Goal: Use online tool/utility: Utilize a website feature to perform a specific function

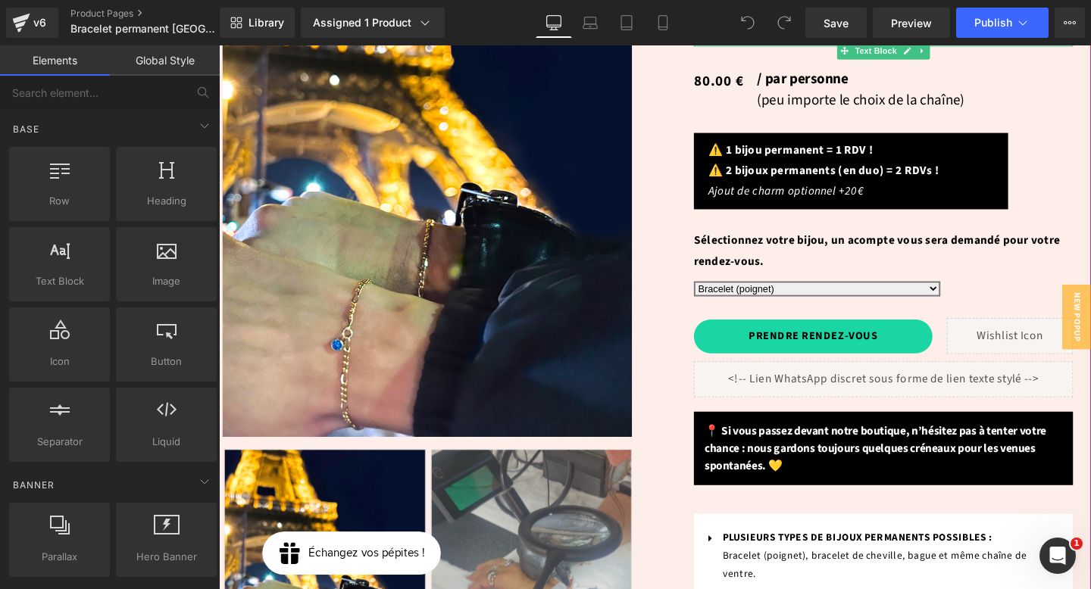
scroll to position [319, 0]
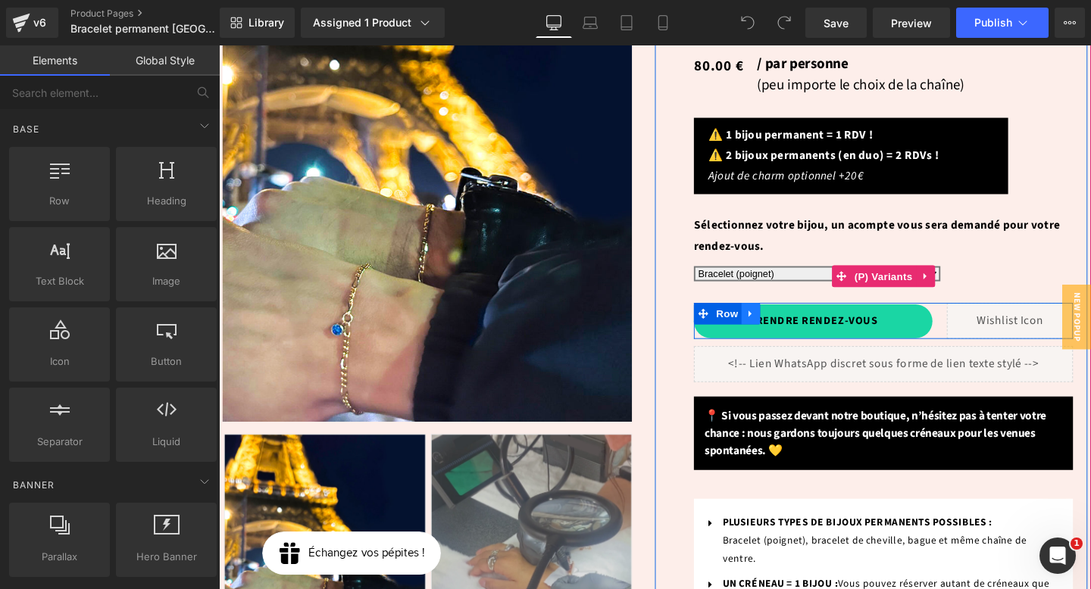
click at [780, 322] on icon at bounding box center [778, 327] width 11 height 11
click at [802, 316] on link at bounding box center [798, 327] width 20 height 23
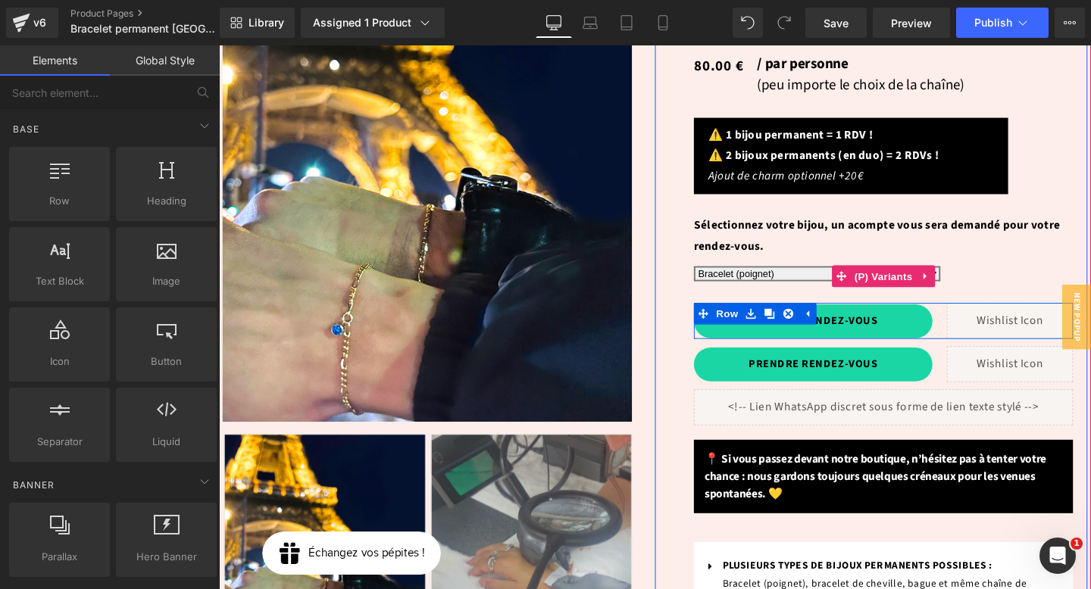
click at [1019, 361] on div "Liquid" at bounding box center [1050, 380] width 133 height 38
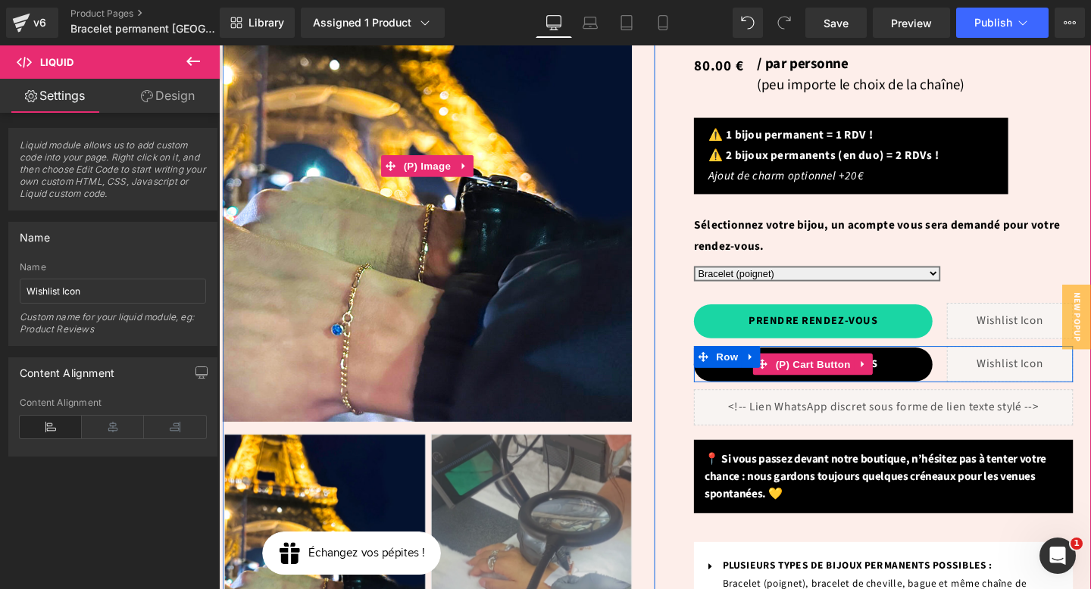
click at [921, 363] on button "PRENDRE RENDEZ-VOUS" at bounding box center [843, 381] width 251 height 36
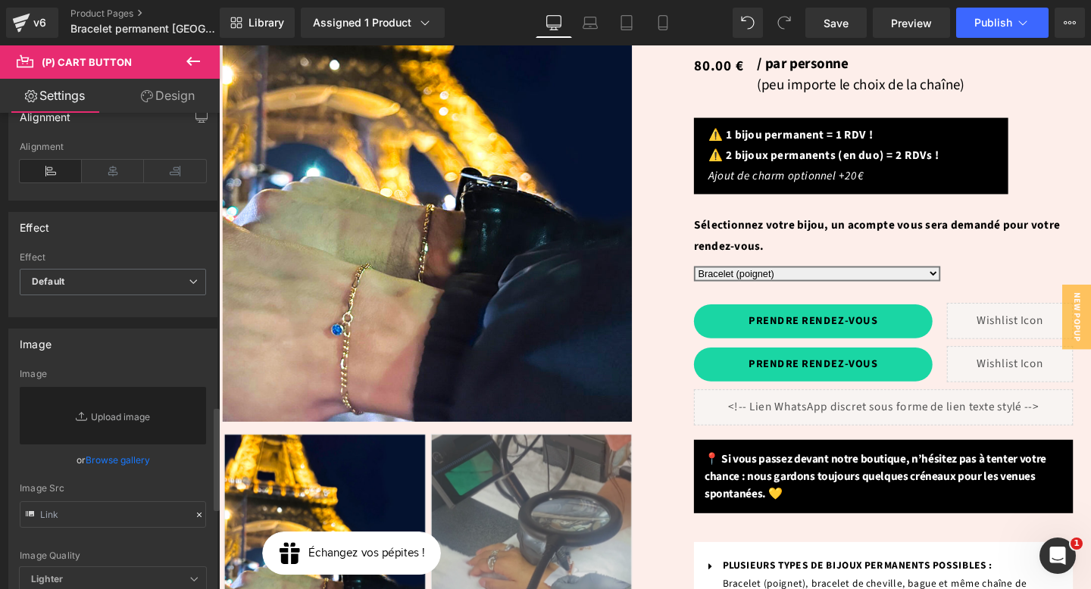
scroll to position [1719, 0]
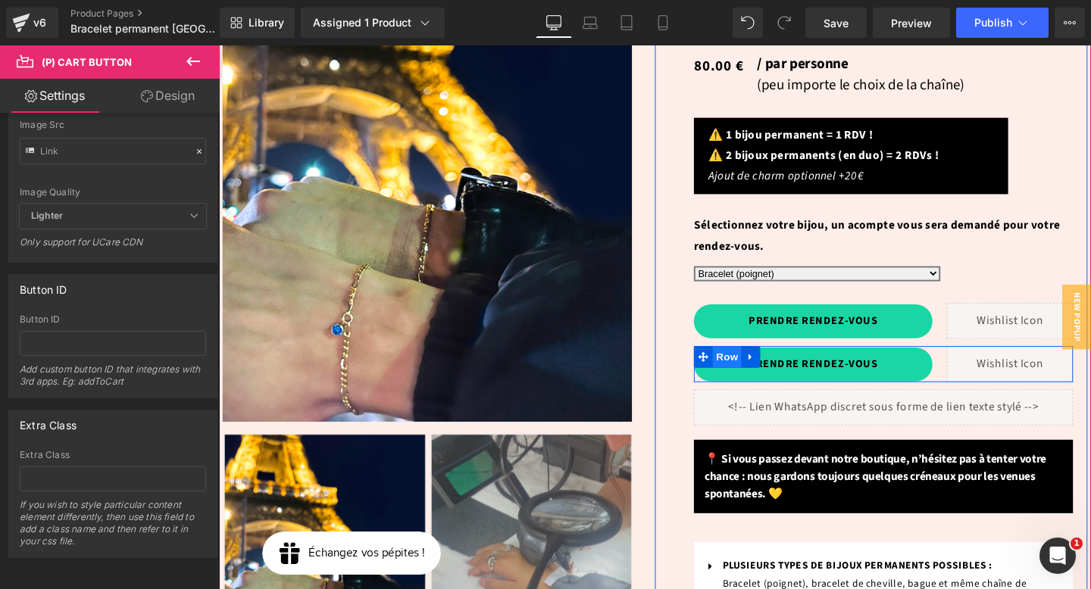
click at [748, 361] on span "Row" at bounding box center [753, 372] width 30 height 23
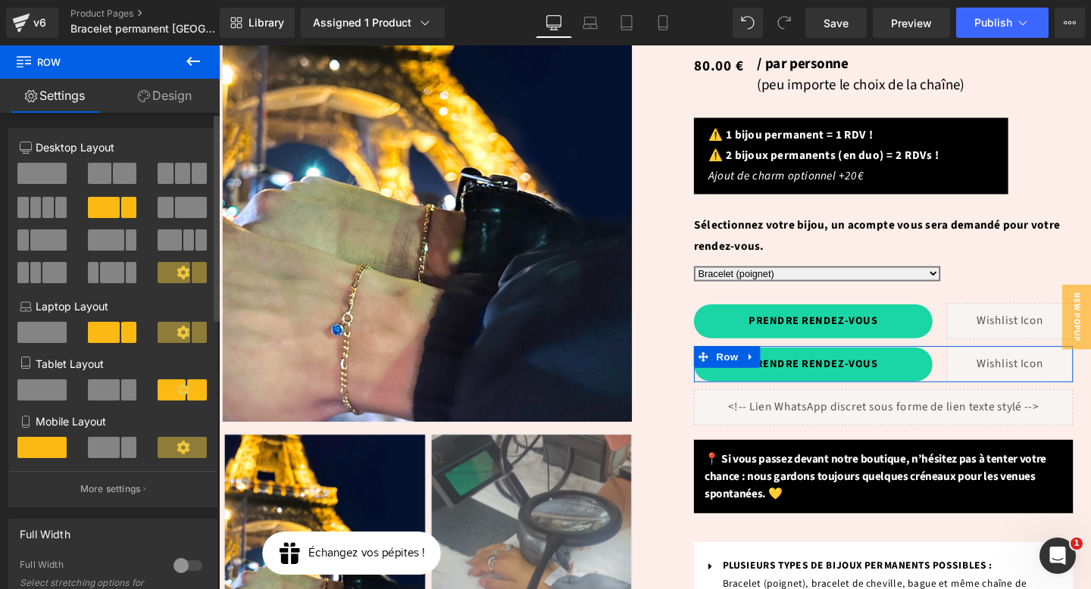
click at [58, 173] on span at bounding box center [41, 173] width 49 height 21
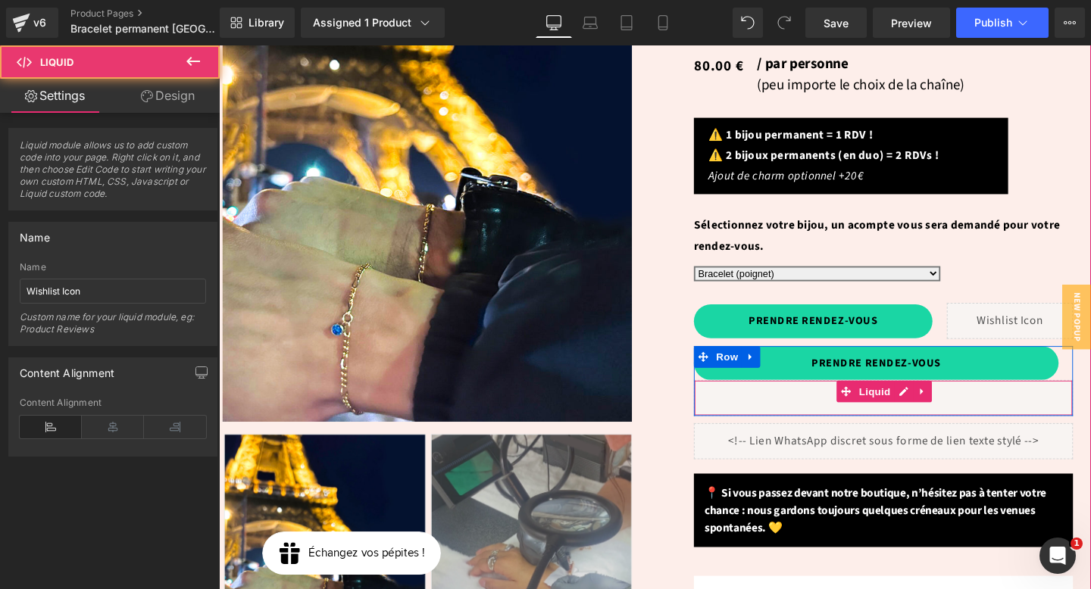
click at [866, 397] on div "Liquid" at bounding box center [917, 416] width 398 height 38
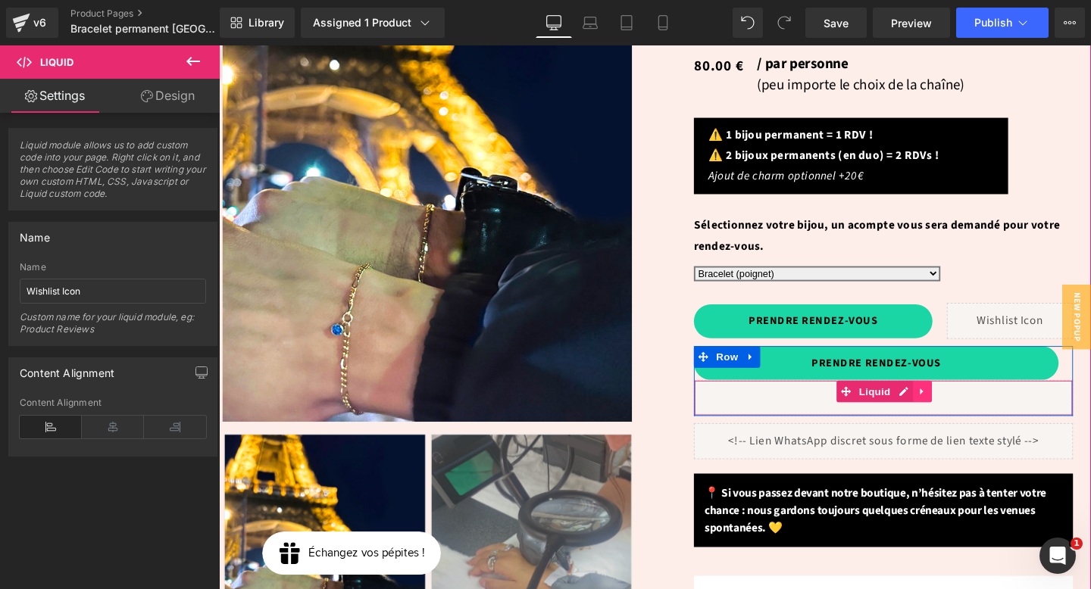
click at [957, 404] on icon at bounding box center [958, 409] width 11 height 11
click at [967, 404] on icon at bounding box center [968, 409] width 11 height 11
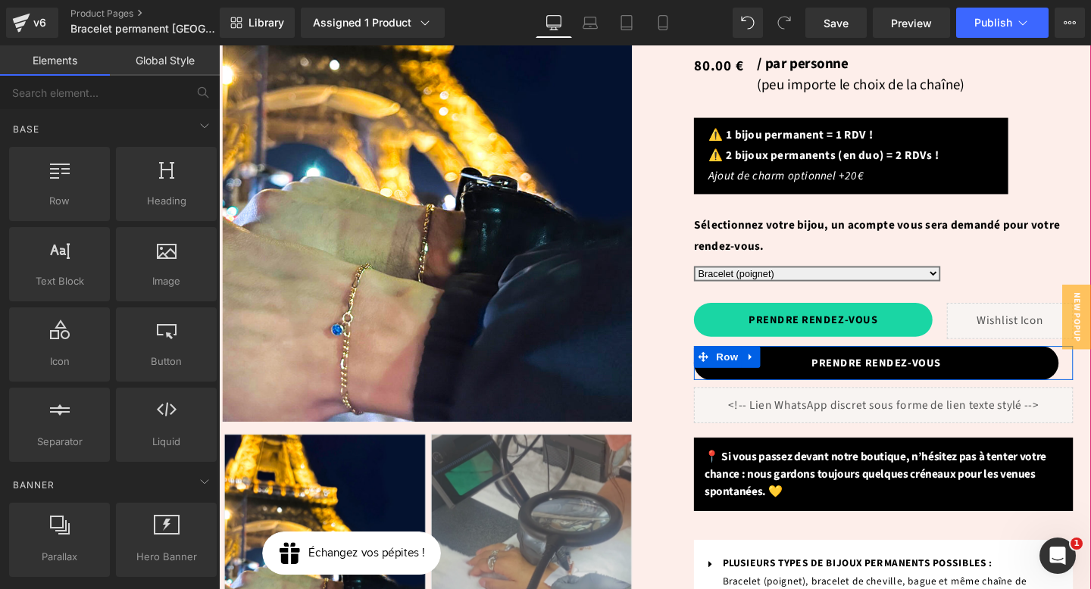
click at [983, 361] on button "PRENDRE RENDEZ-VOUS" at bounding box center [909, 379] width 383 height 36
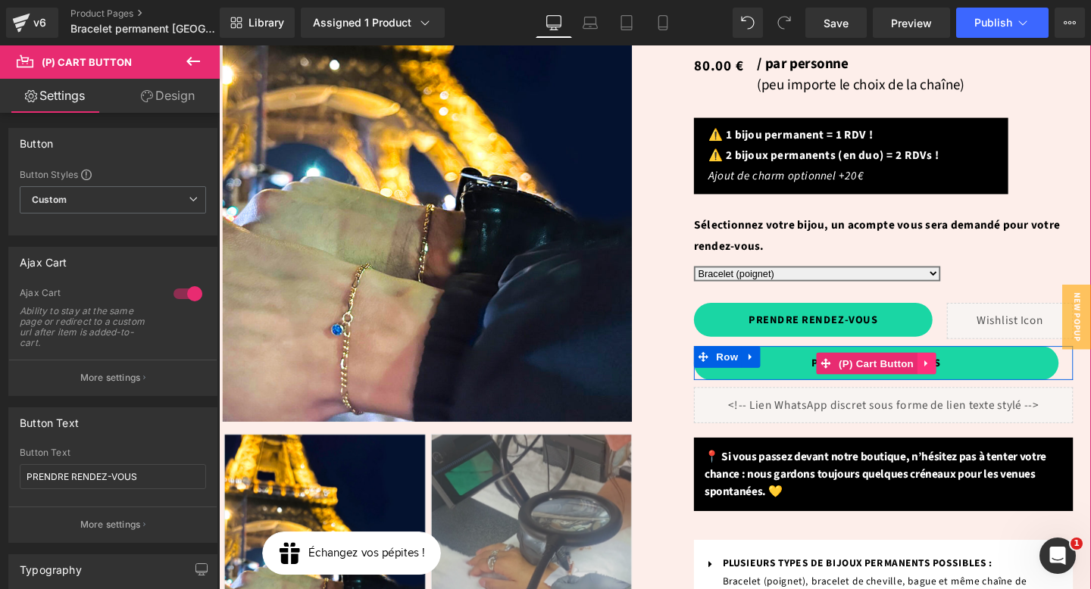
click at [957, 373] on icon at bounding box center [962, 378] width 11 height 11
click at [972, 373] on icon at bounding box center [972, 378] width 11 height 11
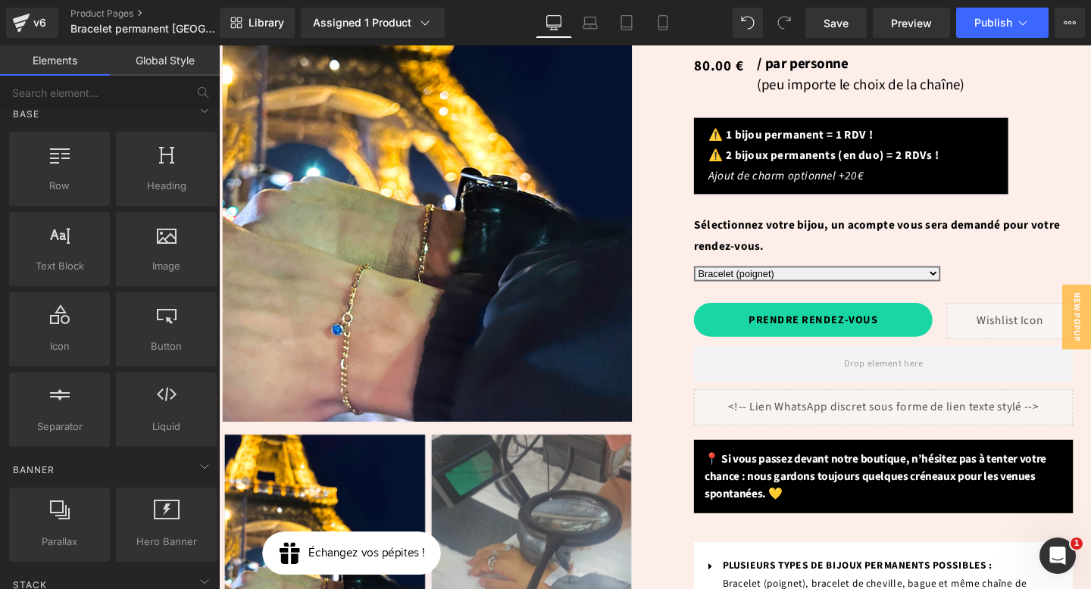
scroll to position [0, 0]
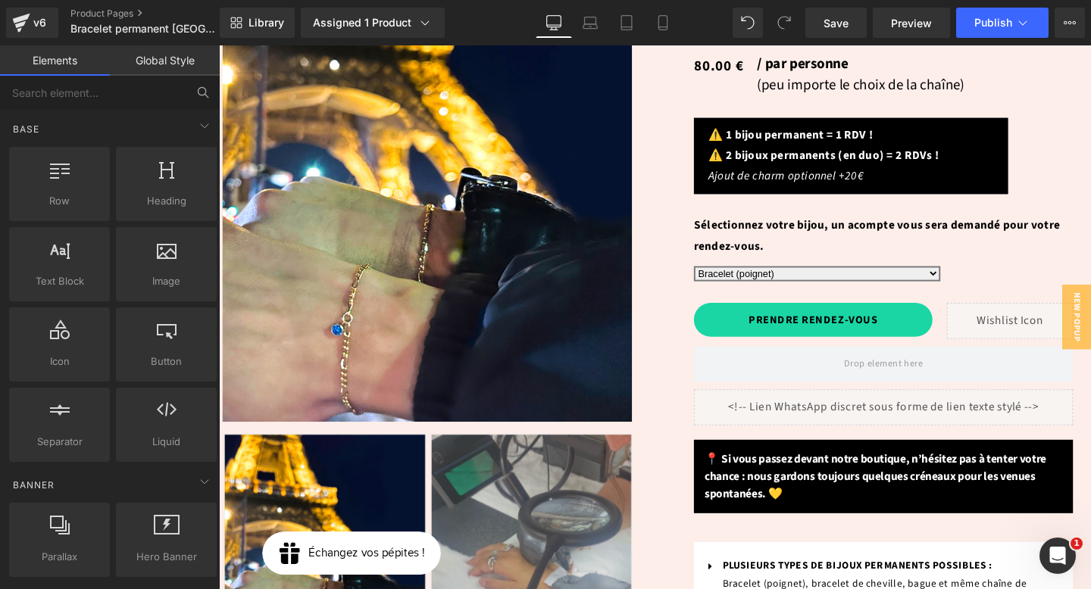
click at [194, 90] on button at bounding box center [202, 92] width 33 height 33
click at [140, 92] on input "text" at bounding box center [93, 92] width 186 height 33
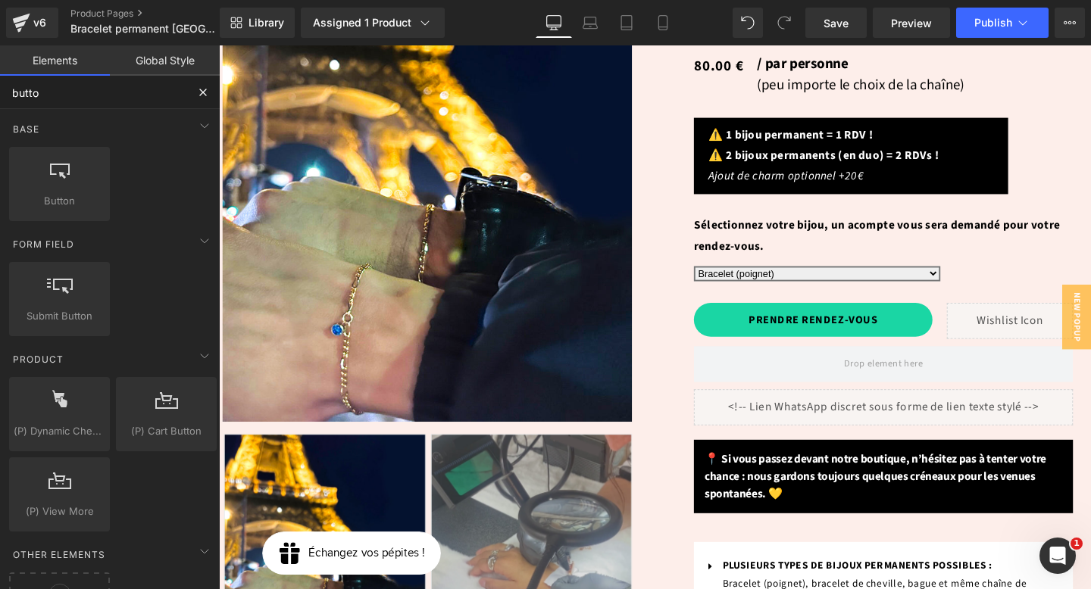
type input "button"
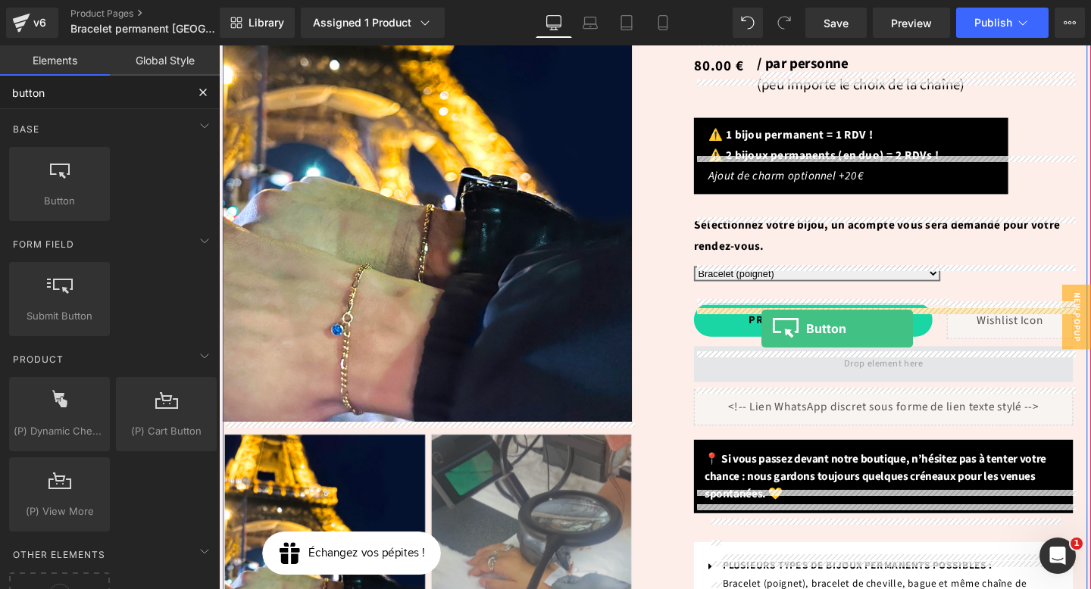
drag, startPoint x: 289, startPoint y: 235, endPoint x: 795, endPoint y: 339, distance: 515.9
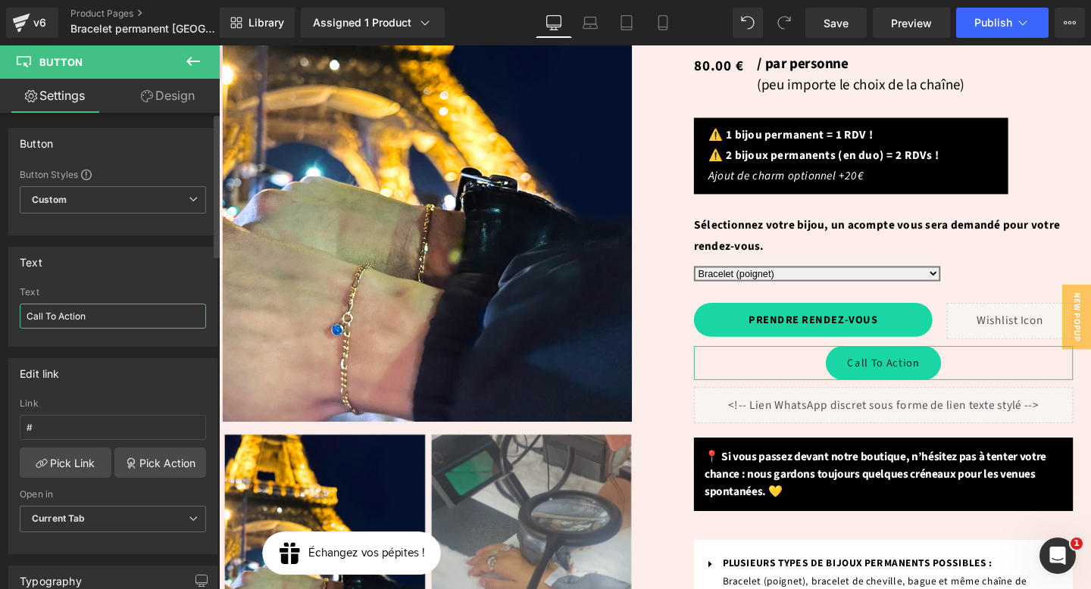
click at [114, 316] on input "Call To Action" at bounding box center [113, 316] width 186 height 25
type input "o"
click at [111, 316] on input "OFFRIR UNE CARTE CADEAU" at bounding box center [113, 316] width 186 height 25
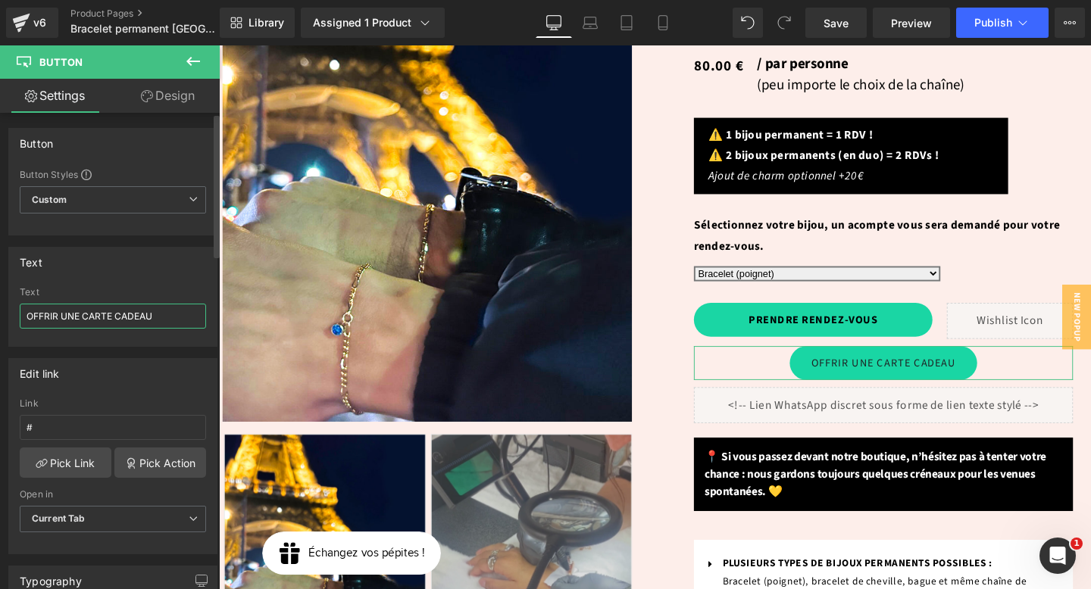
click at [111, 316] on input "OFFRIR UNE CARTE CADEAU" at bounding box center [113, 316] width 186 height 25
type input "OFFRIR UNE CARTE CADEAU"
click at [137, 205] on span "Custom Setup Global Style" at bounding box center [113, 199] width 186 height 27
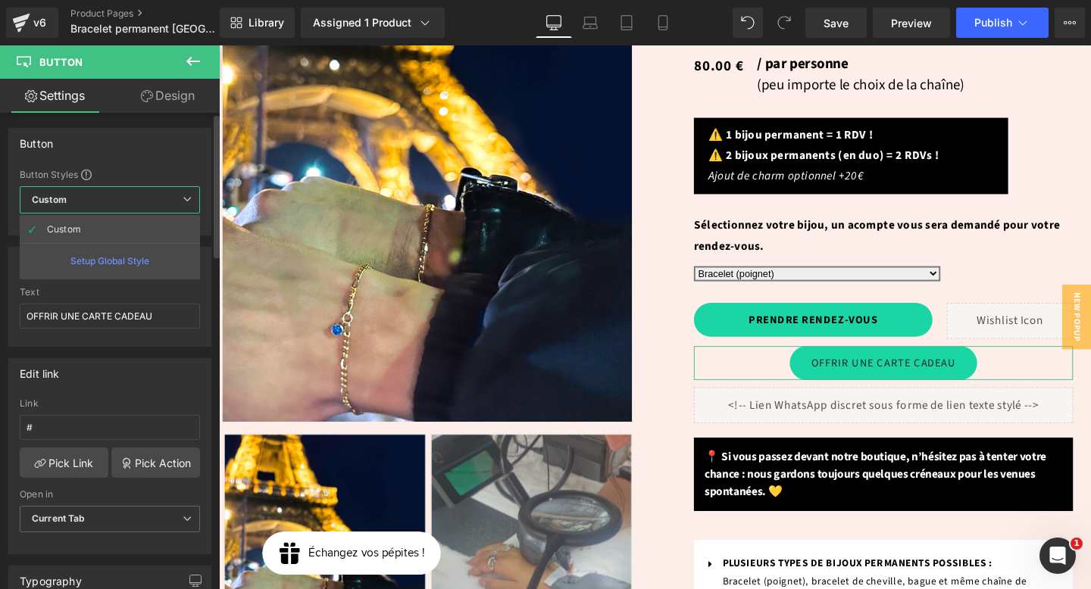
click at [160, 367] on div "Edit link" at bounding box center [109, 373] width 201 height 29
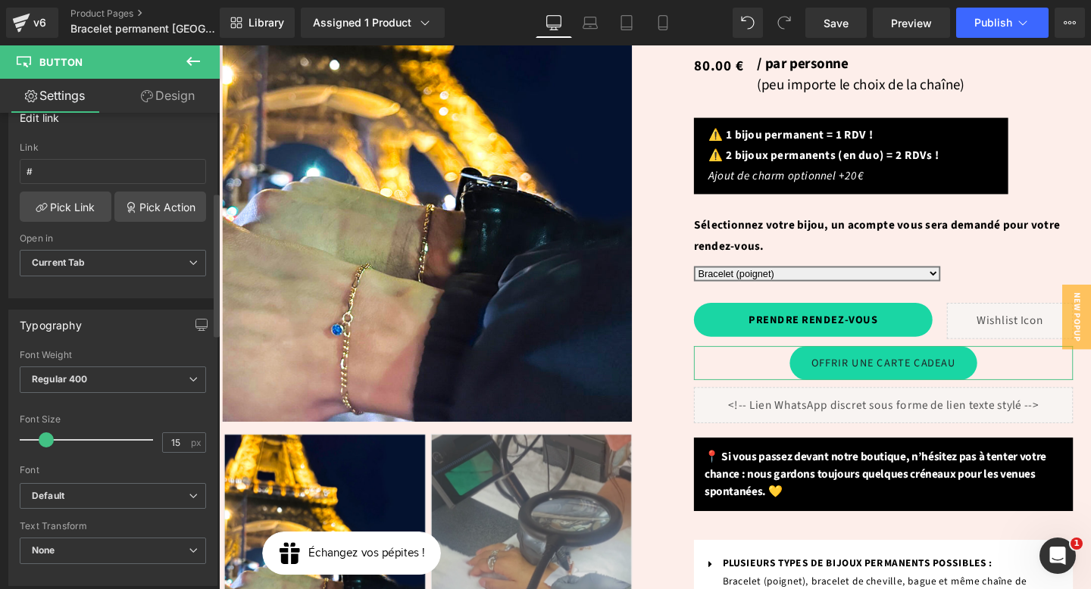
scroll to position [261, 0]
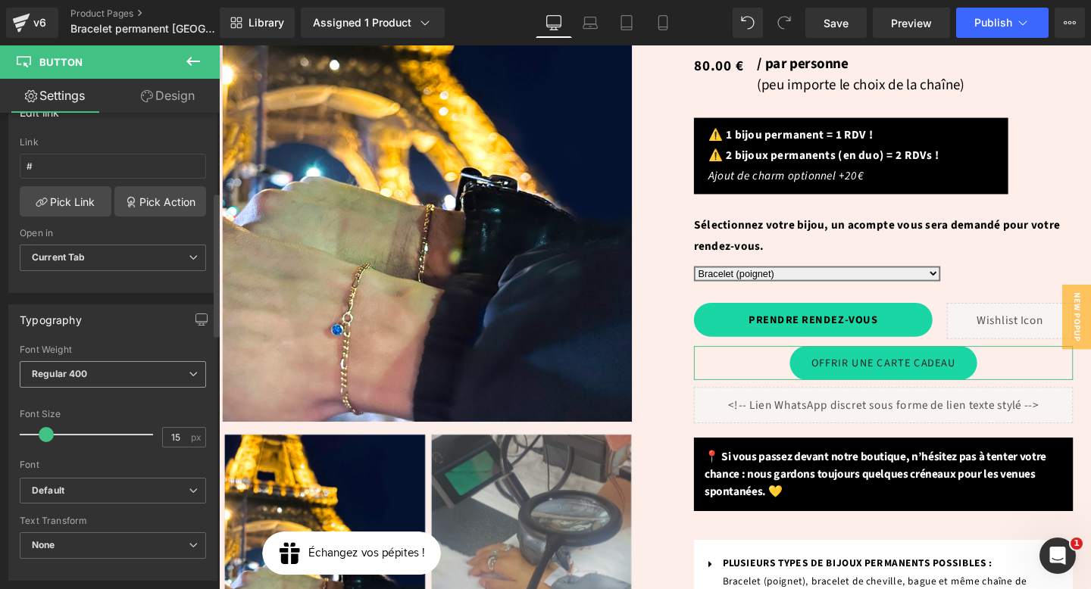
click at [158, 371] on span "Regular 400" at bounding box center [113, 374] width 186 height 27
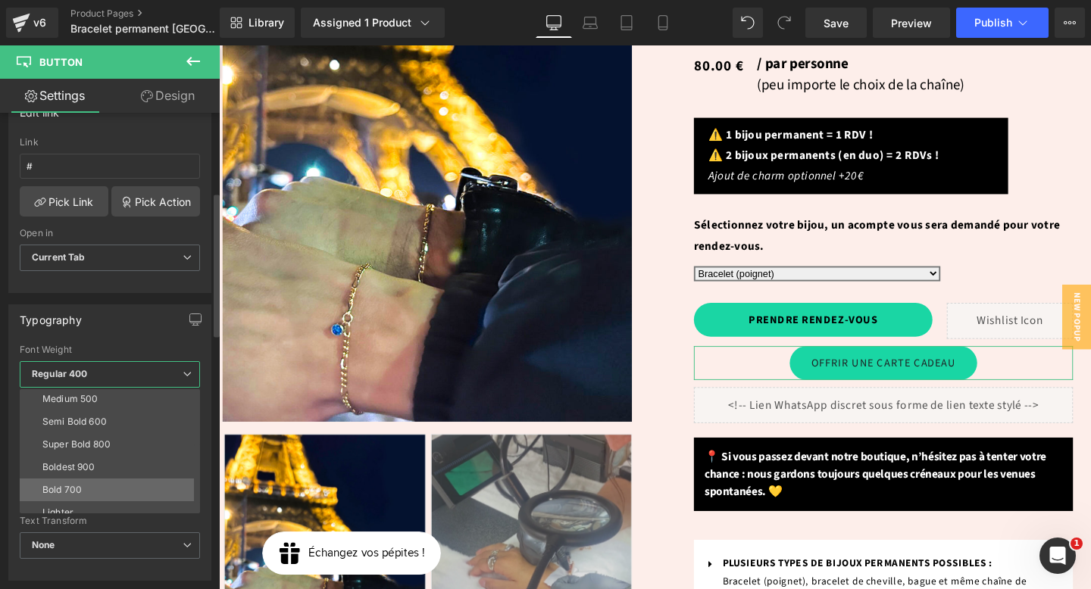
scroll to position [124, 0]
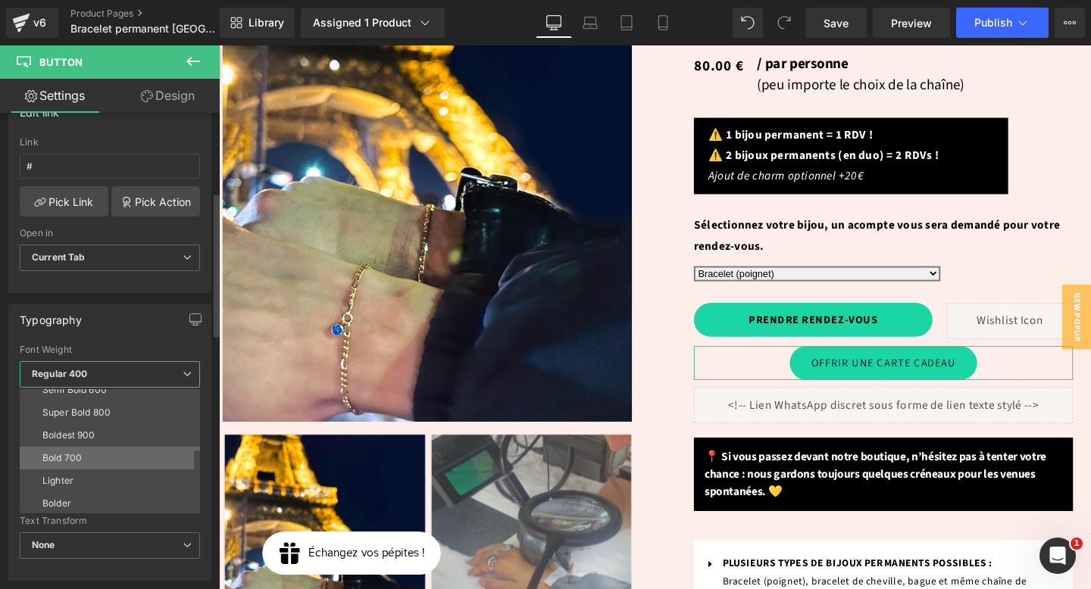
click at [114, 462] on li "Bold 700" at bounding box center [113, 458] width 187 height 23
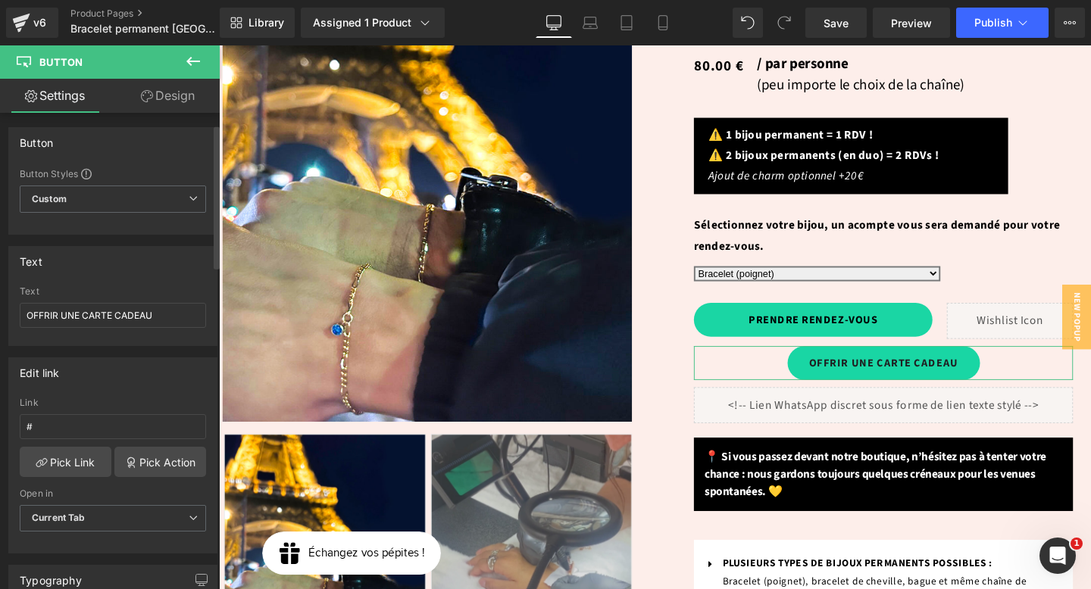
scroll to position [56, 0]
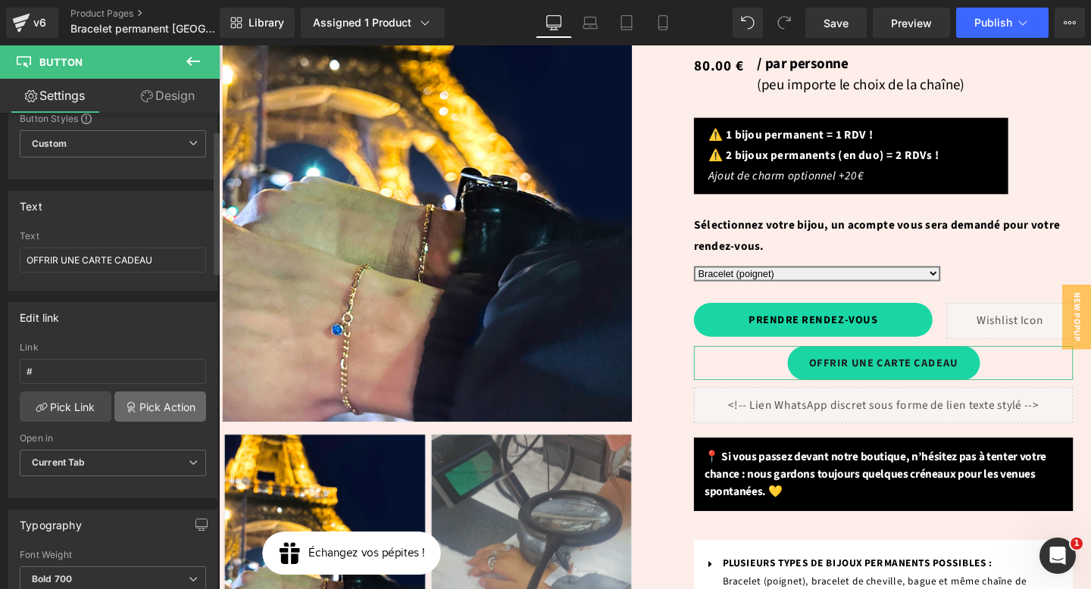
click at [151, 404] on link "Pick Action" at bounding box center [160, 407] width 92 height 30
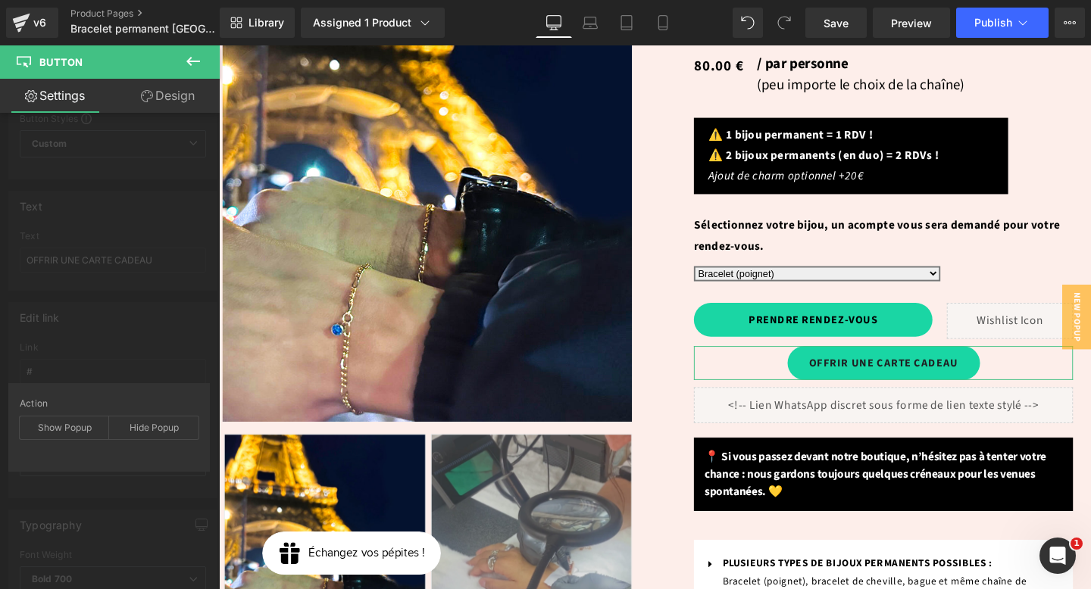
click at [142, 383] on div "Action Show Popup Hide Popup List Popup New Popup *You do not have any popups y…" at bounding box center [108, 427] width 201 height 89
click at [145, 335] on div "Edit link # Link # Pick Link Pick Action Current Tab New Tab Open in Current Ta…" at bounding box center [113, 395] width 226 height 208
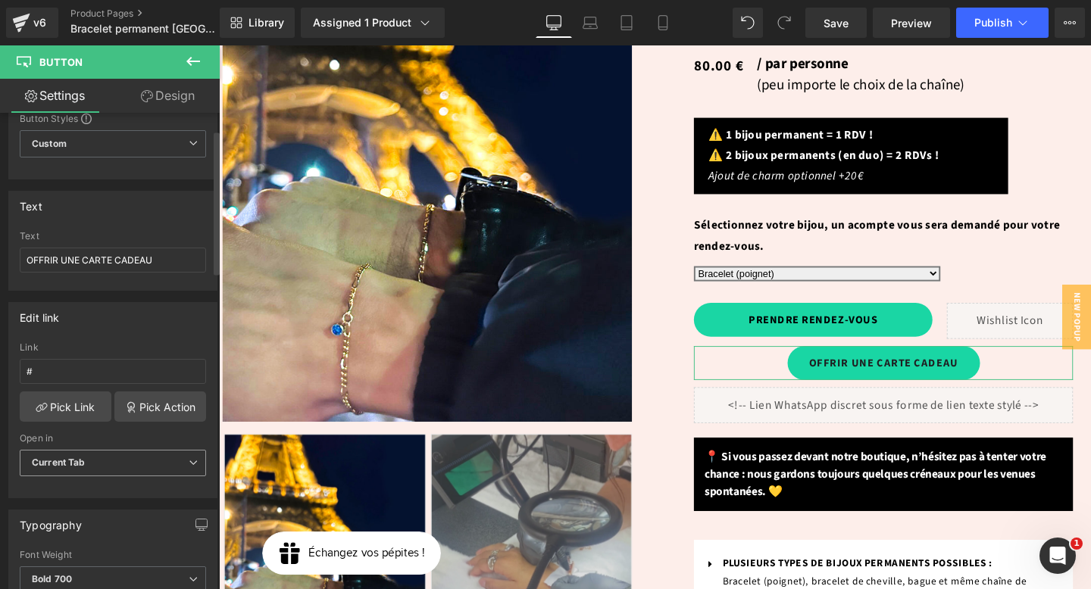
click at [101, 457] on span "Current Tab" at bounding box center [113, 463] width 186 height 27
click at [115, 328] on div "Edit link" at bounding box center [109, 317] width 201 height 29
click at [148, 420] on link "Pick Action" at bounding box center [160, 407] width 92 height 30
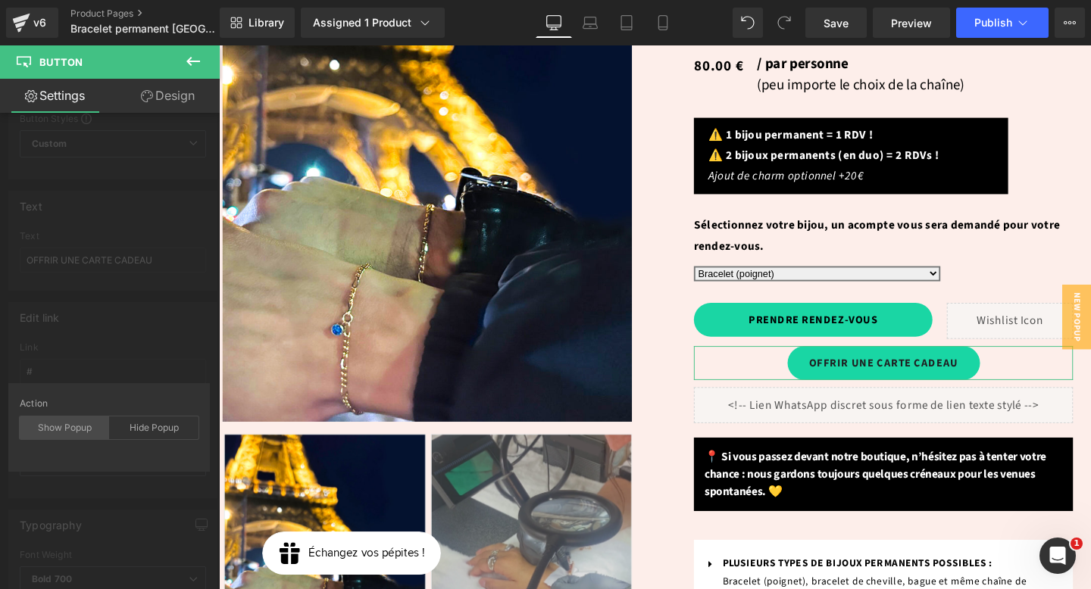
click at [74, 422] on div "Show Popup" at bounding box center [64, 428] width 89 height 23
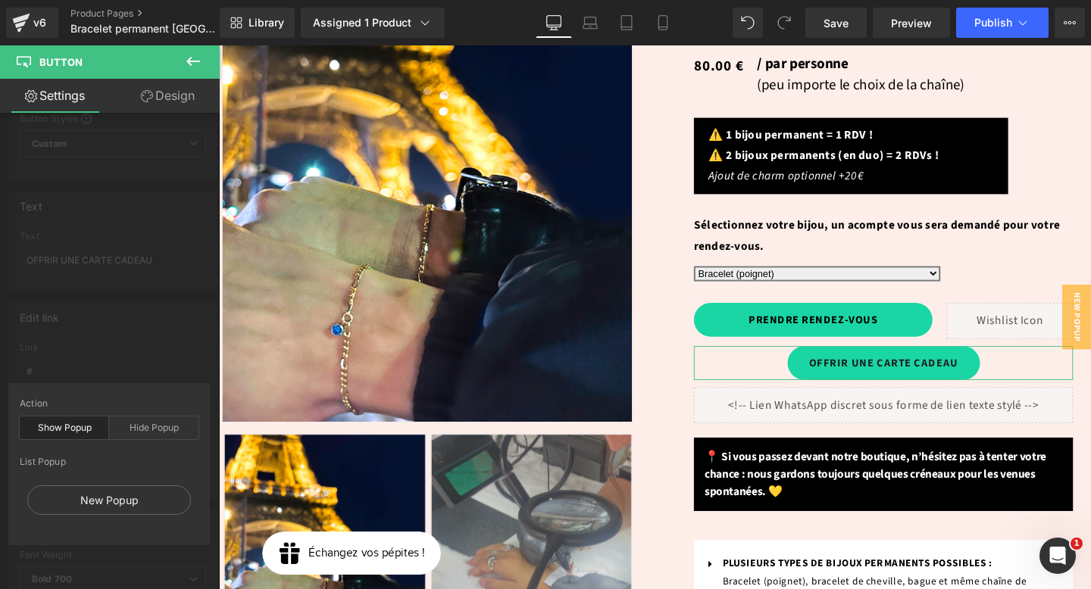
click at [151, 338] on div "Edit link # Link # Pick Link Pick Action Current Tab New Tab Open in Current Ta…" at bounding box center [113, 395] width 226 height 208
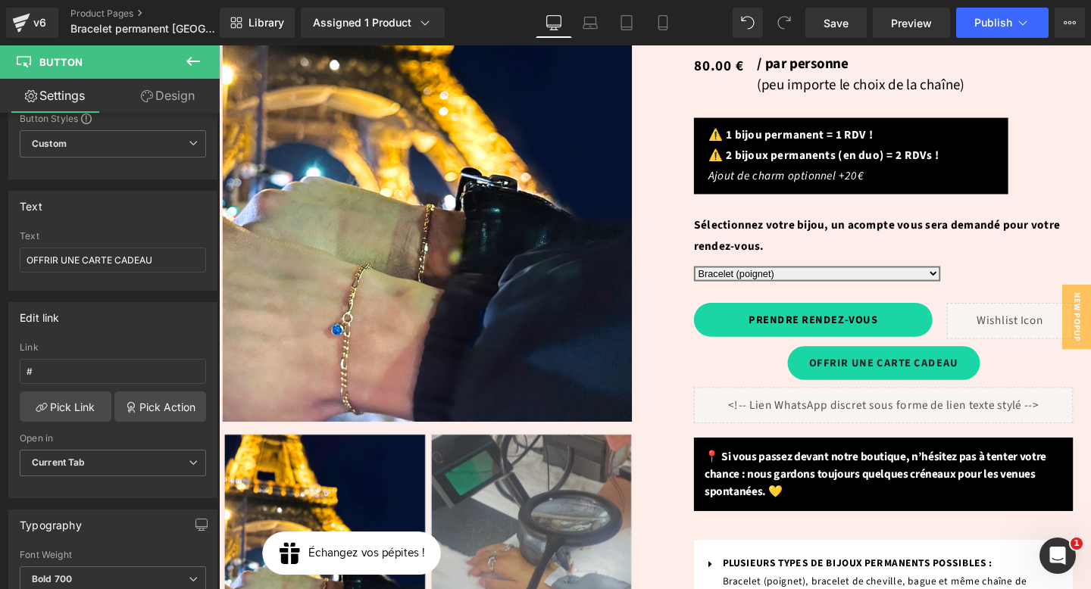
click at [189, 60] on icon at bounding box center [193, 61] width 14 height 9
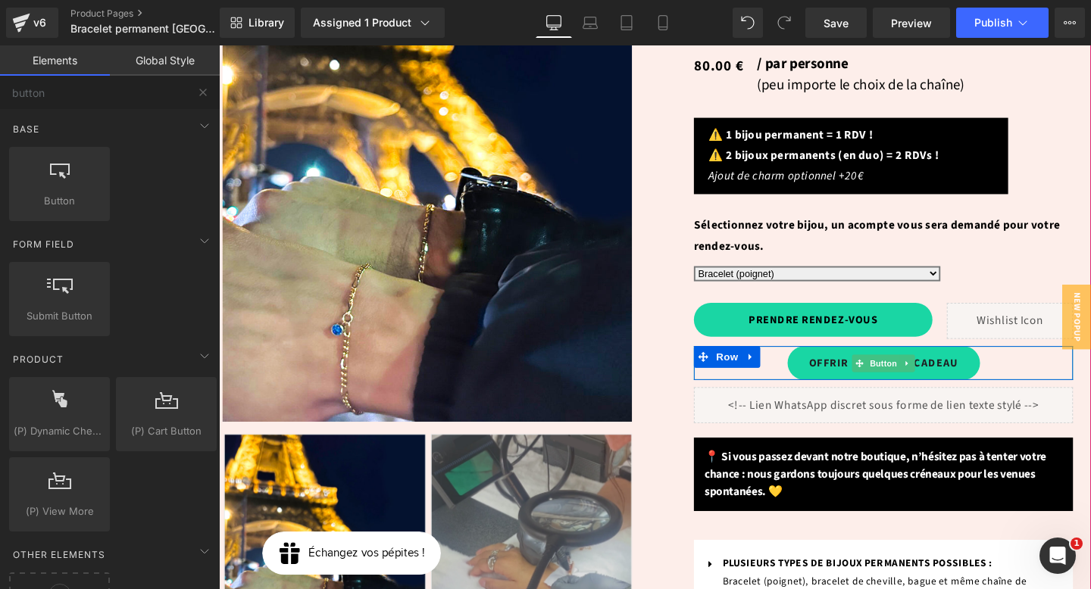
click at [794, 361] on div "OFFRIR UNE CARTE CADEAU" at bounding box center [917, 379] width 398 height 36
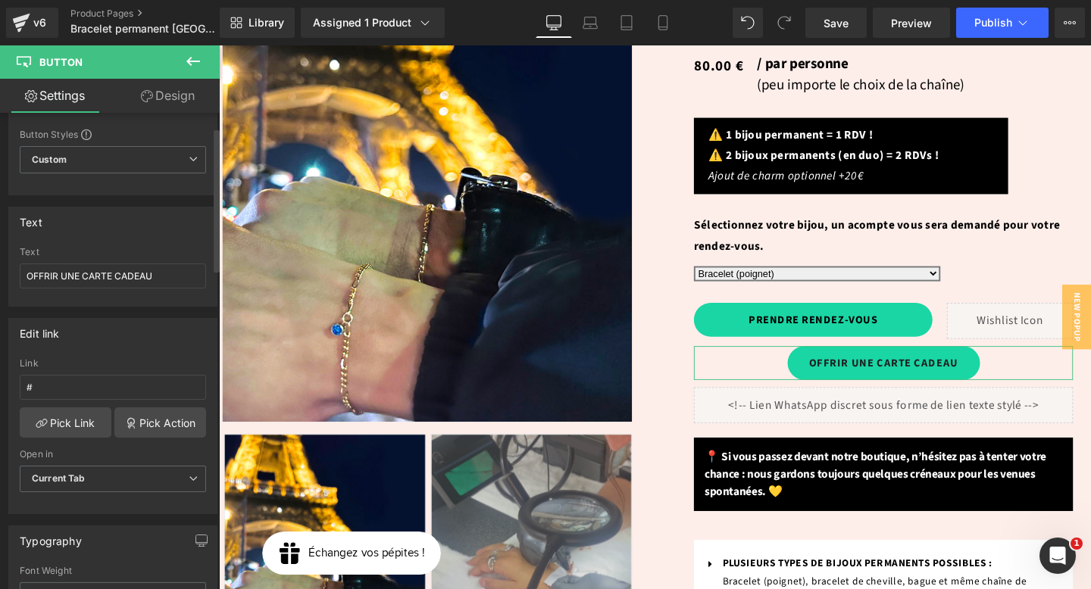
scroll to position [50, 0]
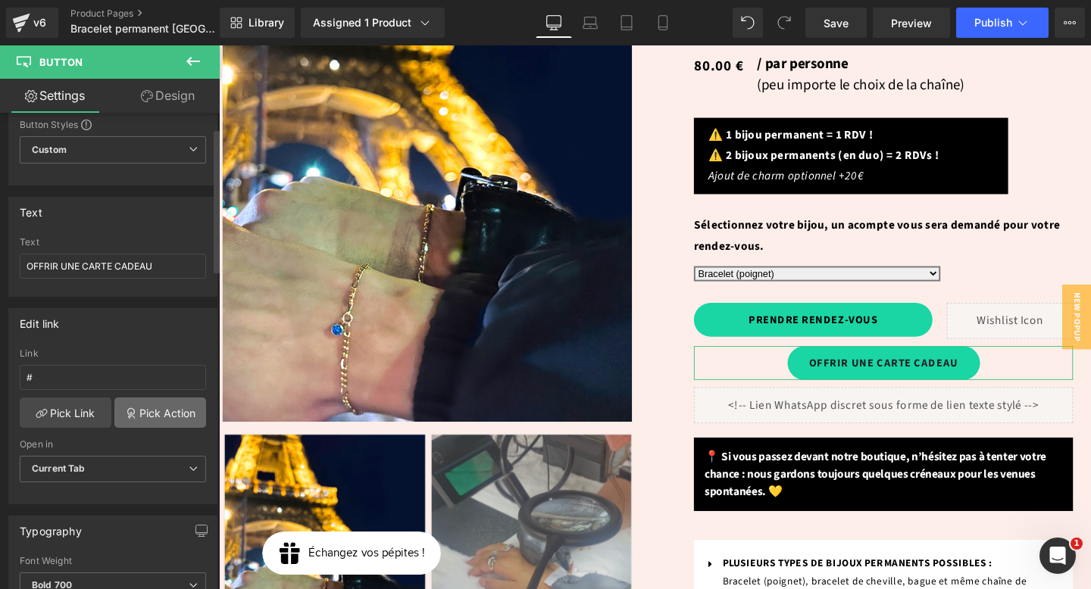
click at [164, 416] on link "Pick Action" at bounding box center [160, 413] width 92 height 30
click at [144, 351] on div "Edit link # Link # Pick Link Pick Action Current Tab New Tab Open in Current Ta…" at bounding box center [113, 401] width 226 height 208
click at [194, 62] on icon at bounding box center [193, 61] width 18 height 18
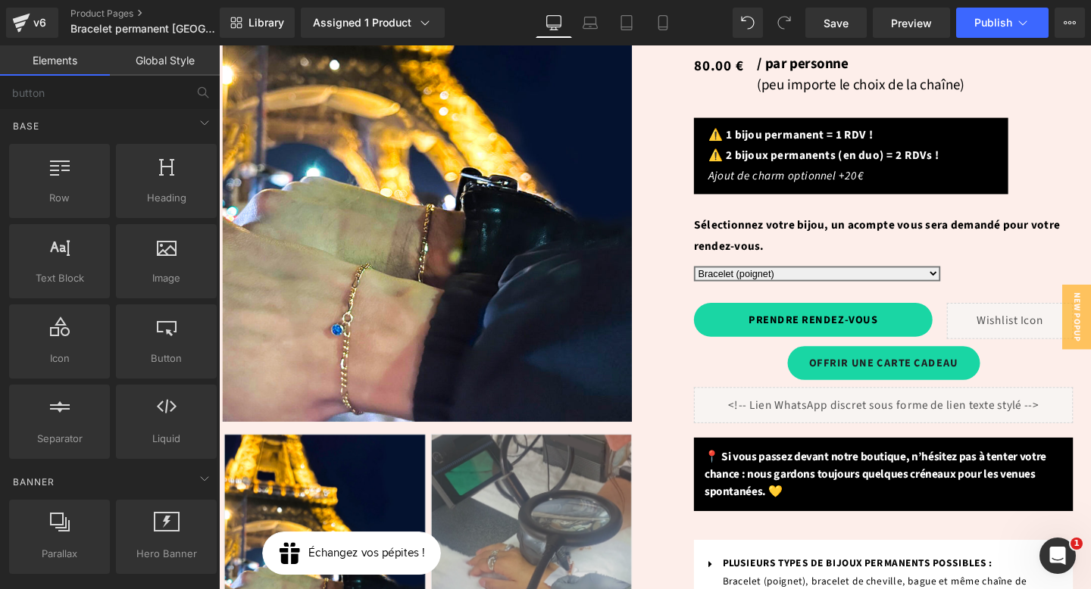
scroll to position [2, 0]
click at [205, 93] on icon at bounding box center [202, 91] width 8 height 8
click at [160, 95] on input "button" at bounding box center [93, 92] width 186 height 33
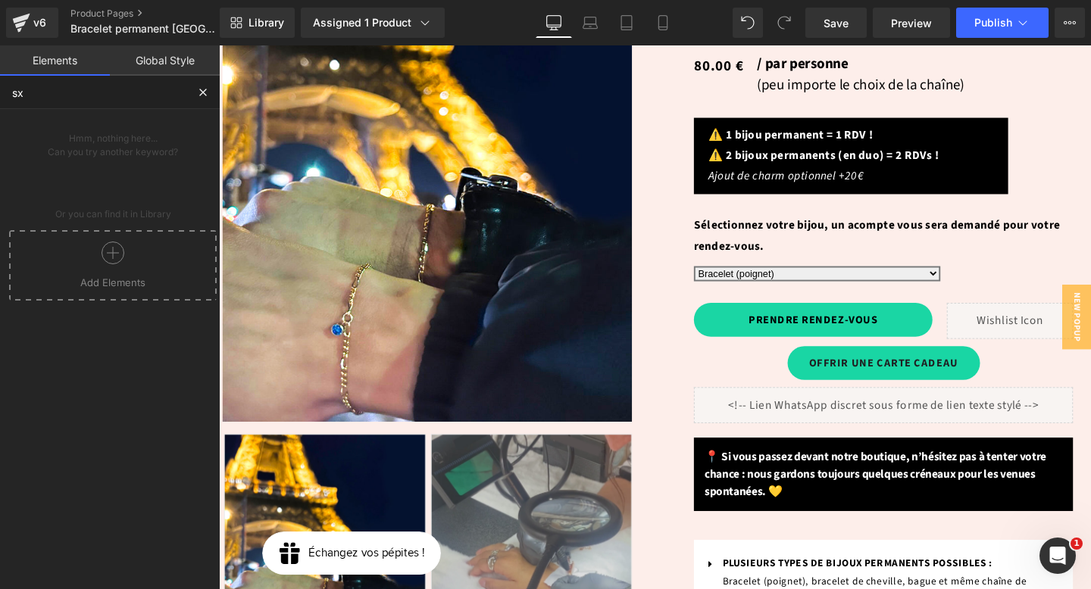
scroll to position [0, 0]
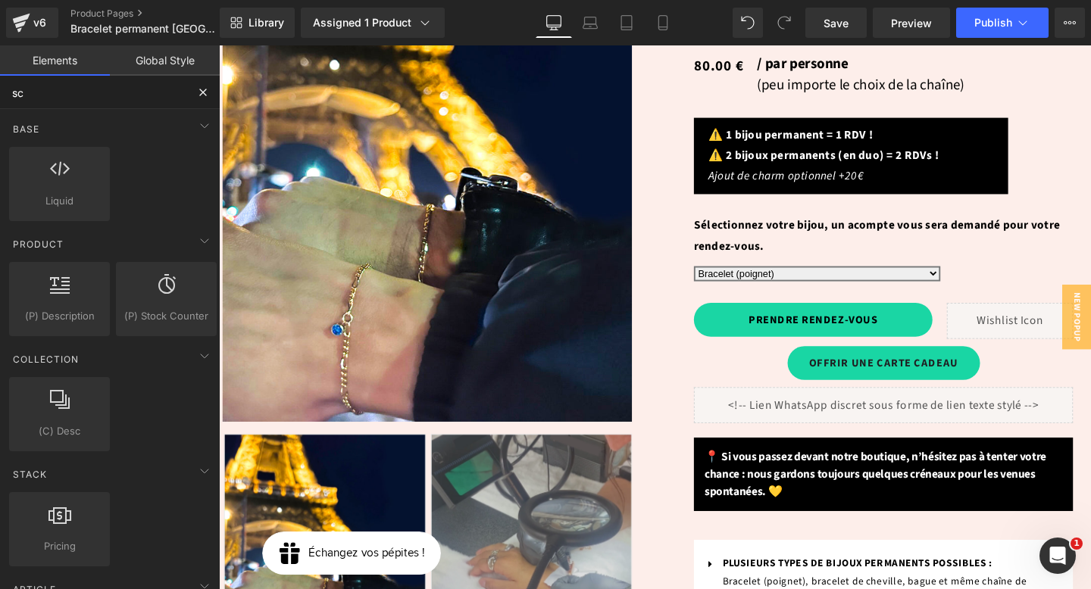
type input "s"
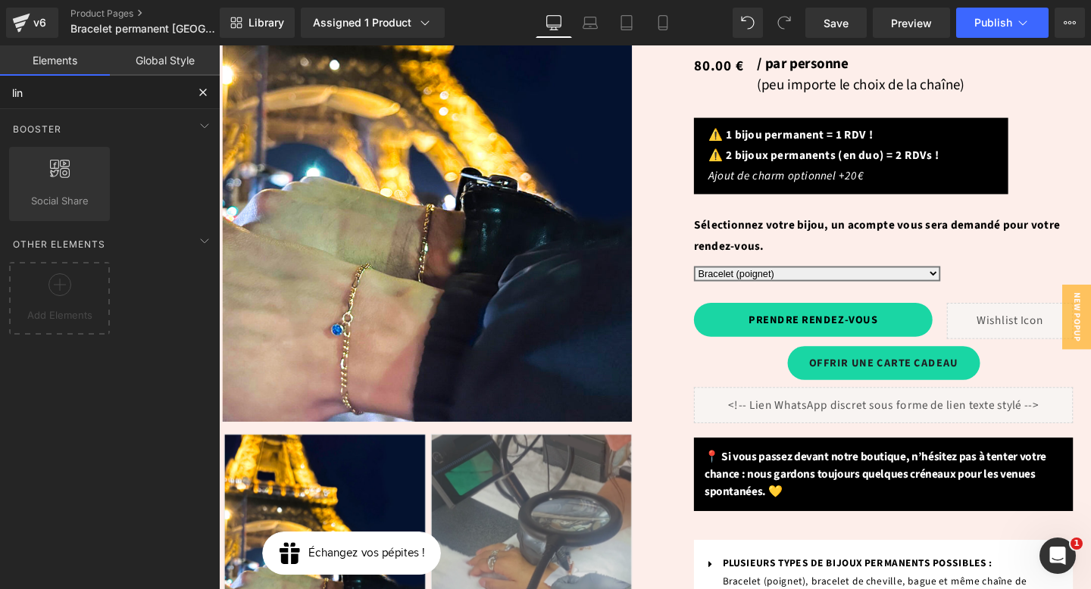
type input "li"
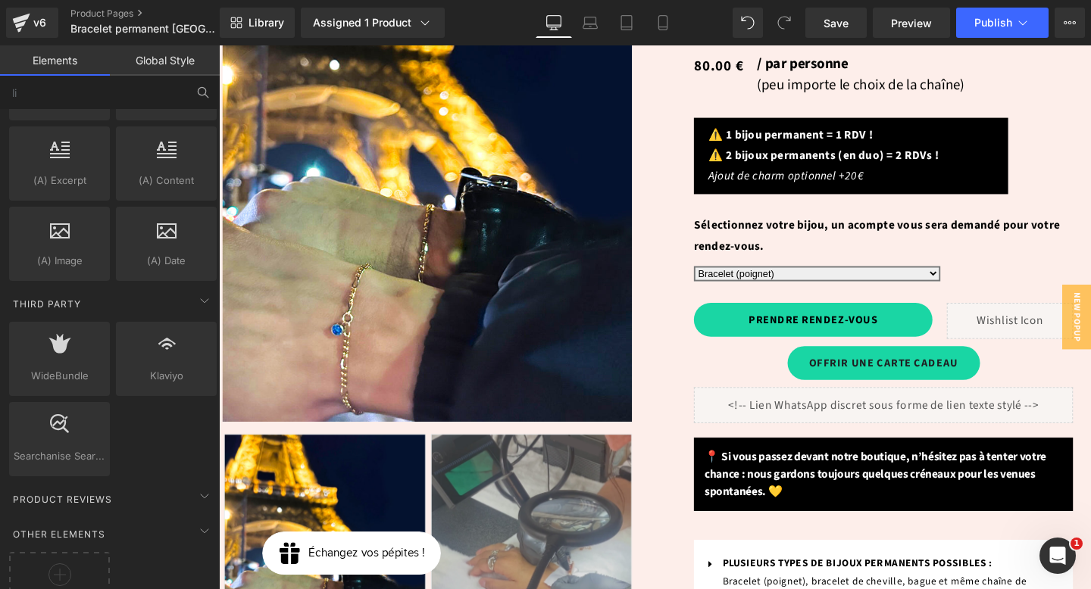
scroll to position [2942, 0]
